Goal: Information Seeking & Learning: Check status

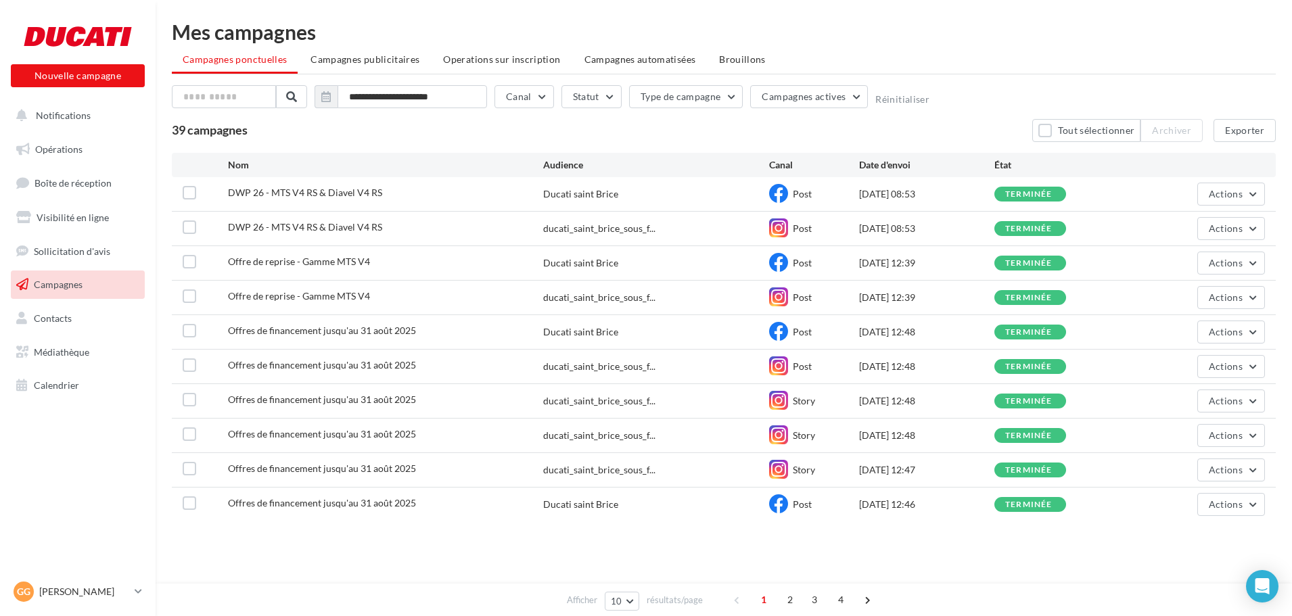
drag, startPoint x: 373, startPoint y: 59, endPoint x: 419, endPoint y: 60, distance: 46.0
click at [373, 59] on span "Campagnes publicitaires" at bounding box center [364, 58] width 109 height 11
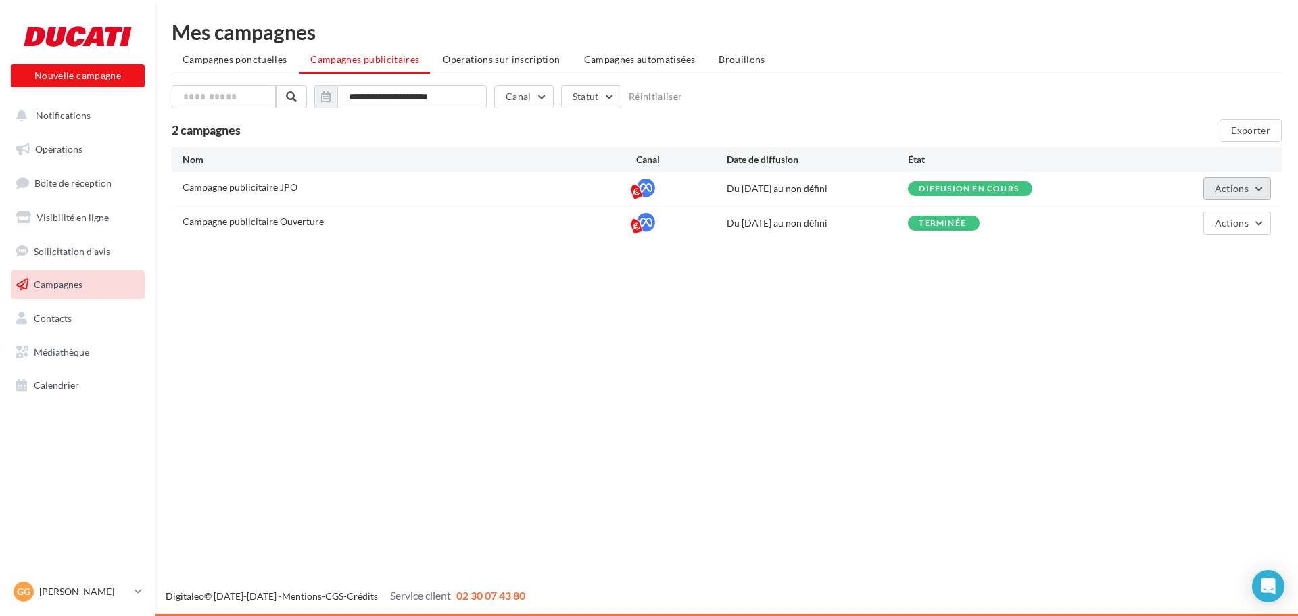
click at [1237, 189] on span "Actions" at bounding box center [1232, 188] width 34 height 11
click at [1223, 253] on button "Voir les résultats" at bounding box center [1203, 255] width 135 height 35
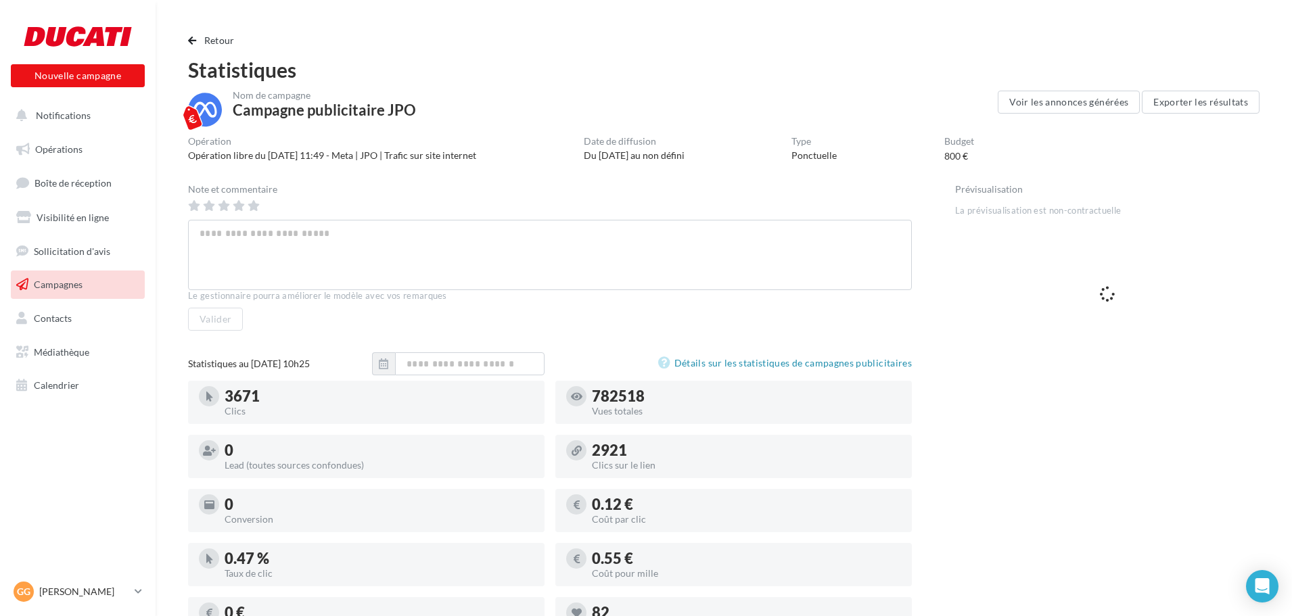
click at [80, 281] on span "Campagnes" at bounding box center [58, 284] width 49 height 11
